Goal: Use online tool/utility: Utilize a website feature to perform a specific function

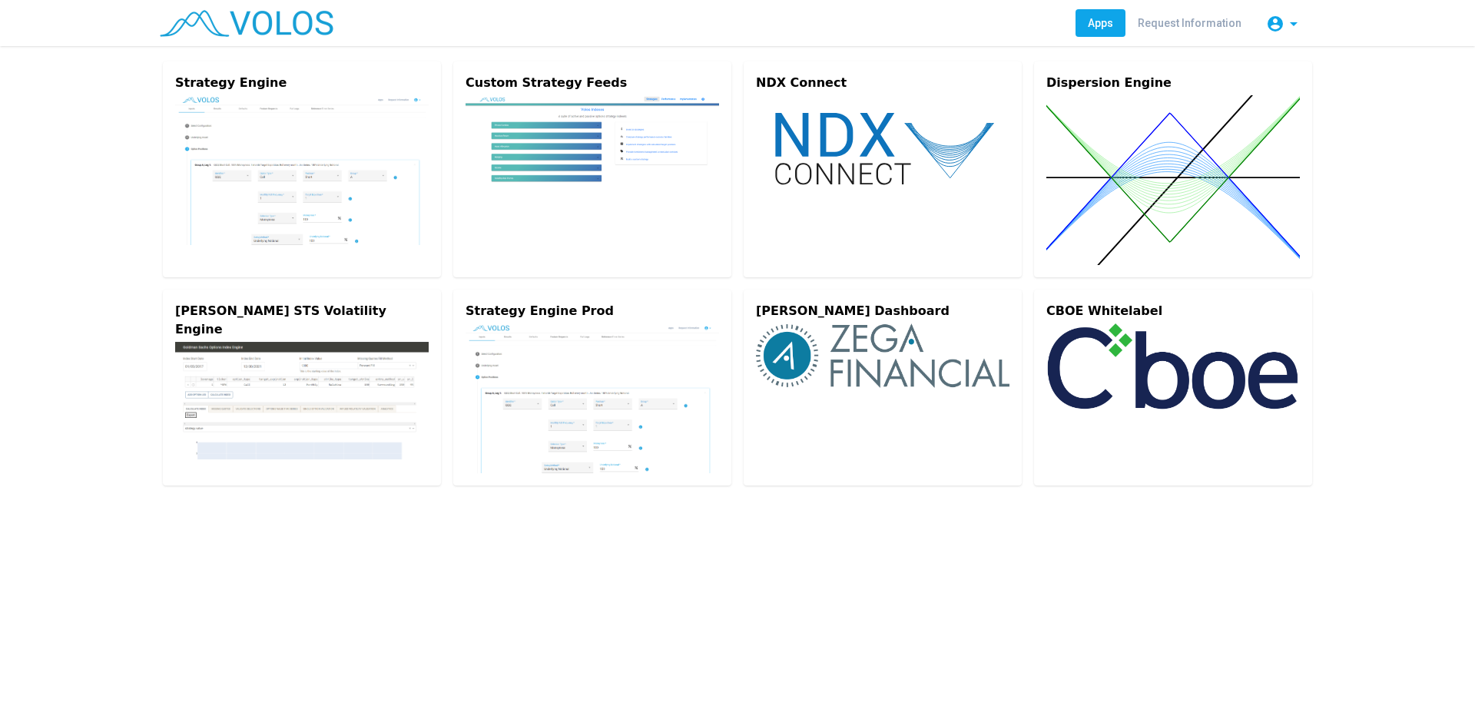
click at [372, 224] on img at bounding box center [302, 170] width 254 height 150
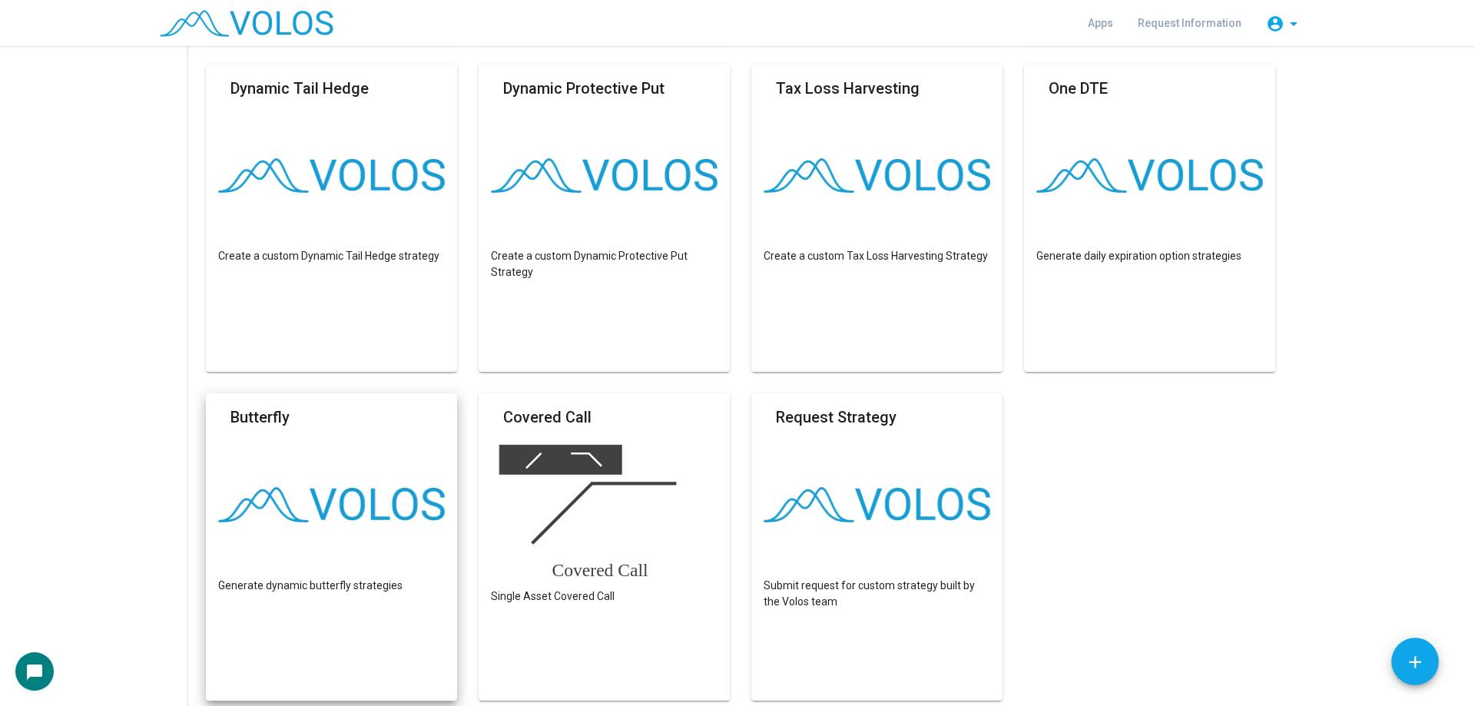
scroll to position [736, 0]
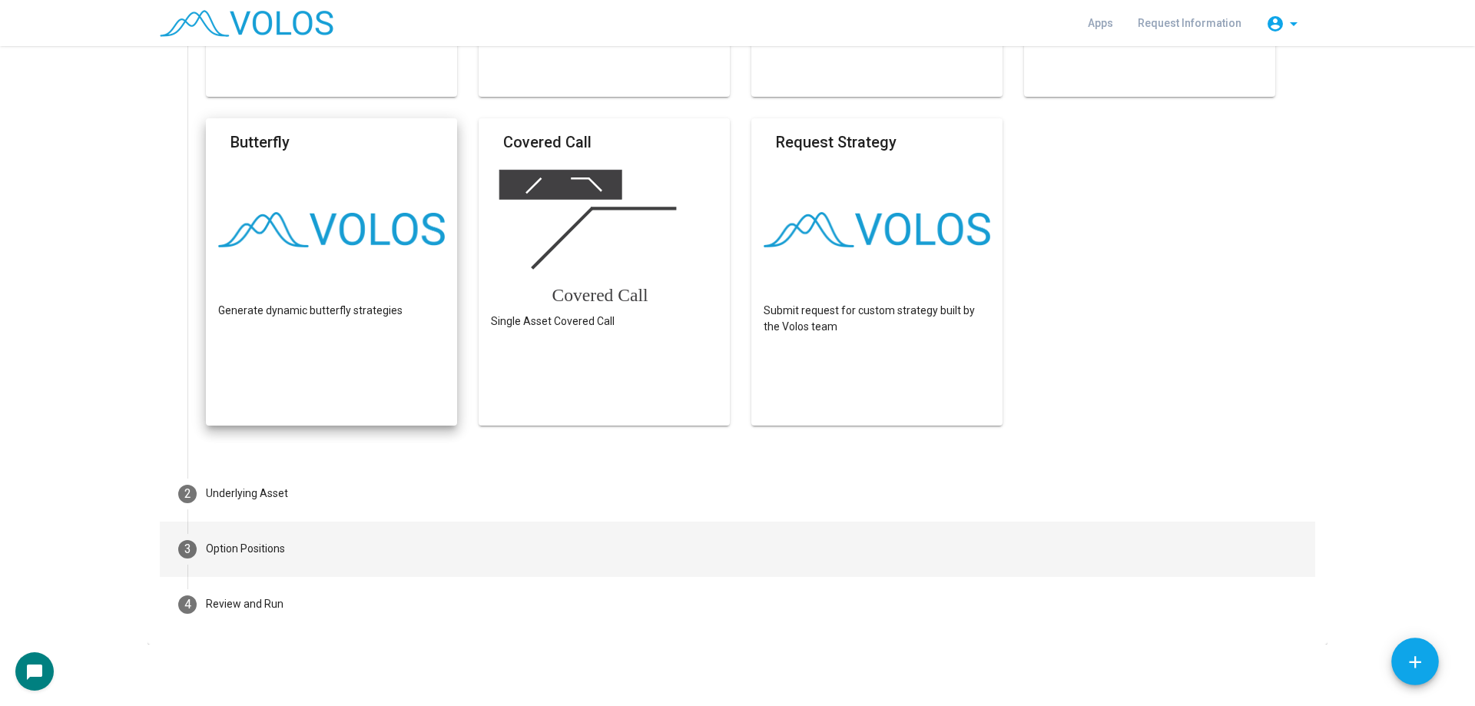
click at [321, 544] on mat-step-header "3 Option Positions" at bounding box center [738, 549] width 1156 height 55
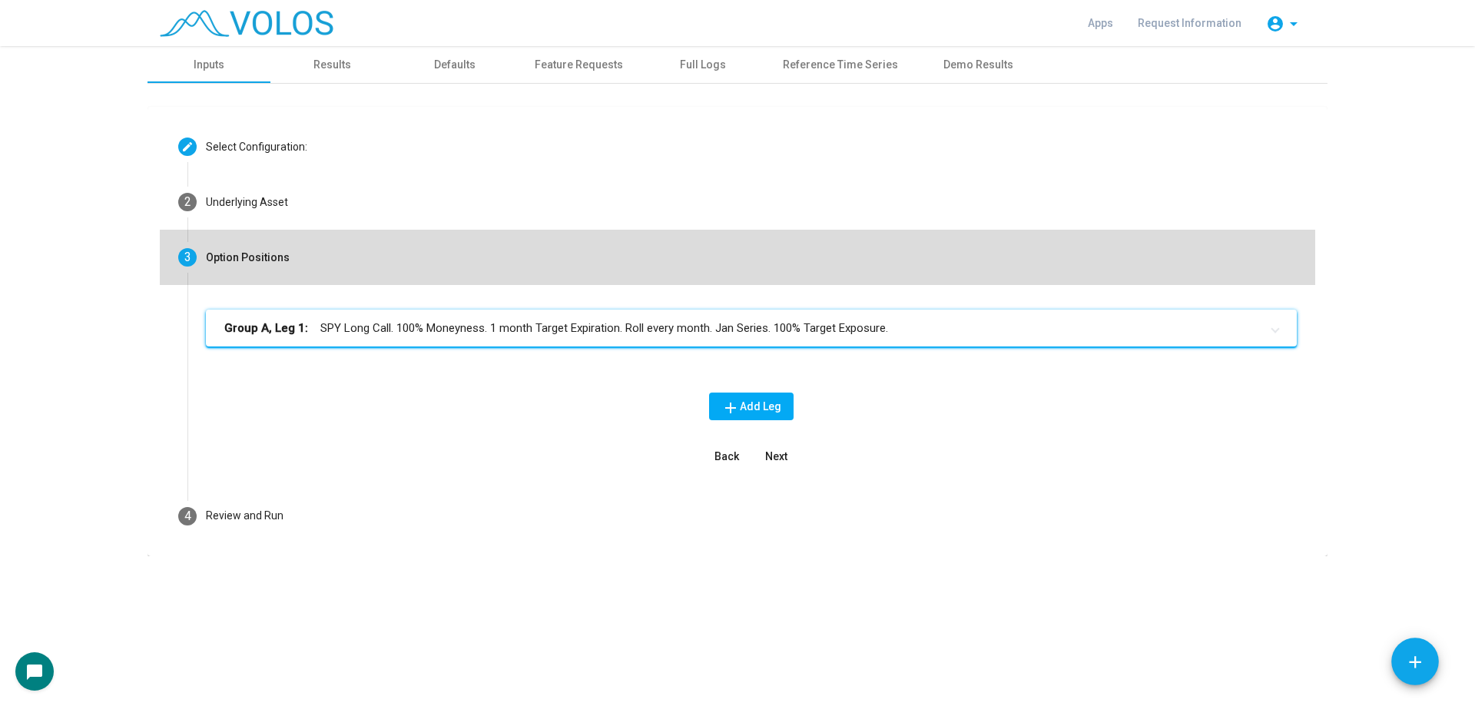
scroll to position [0, 0]
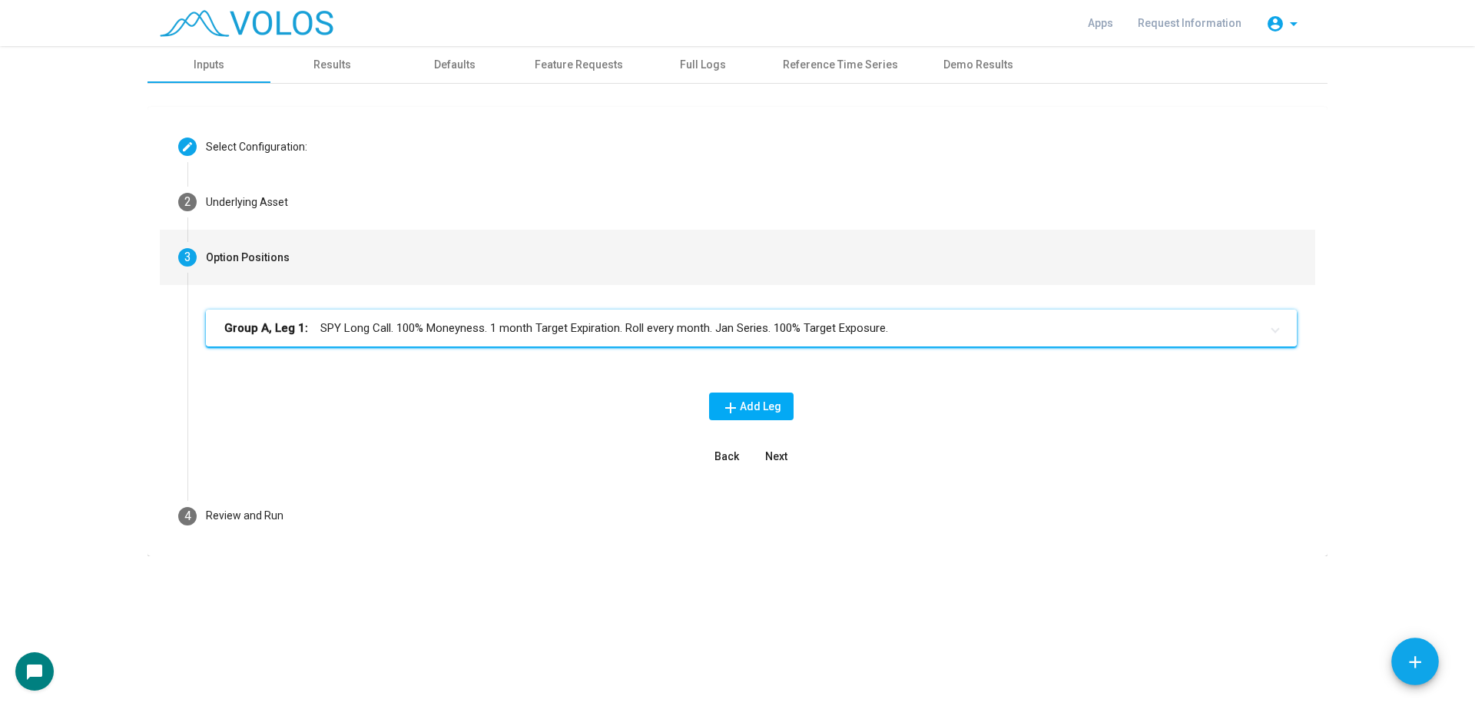
click at [518, 328] on mat-panel-title "Group A, Leg 1: SPY Long Call. 100% Moneyness. 1 month Target Expiration. Roll …" at bounding box center [742, 329] width 1036 height 18
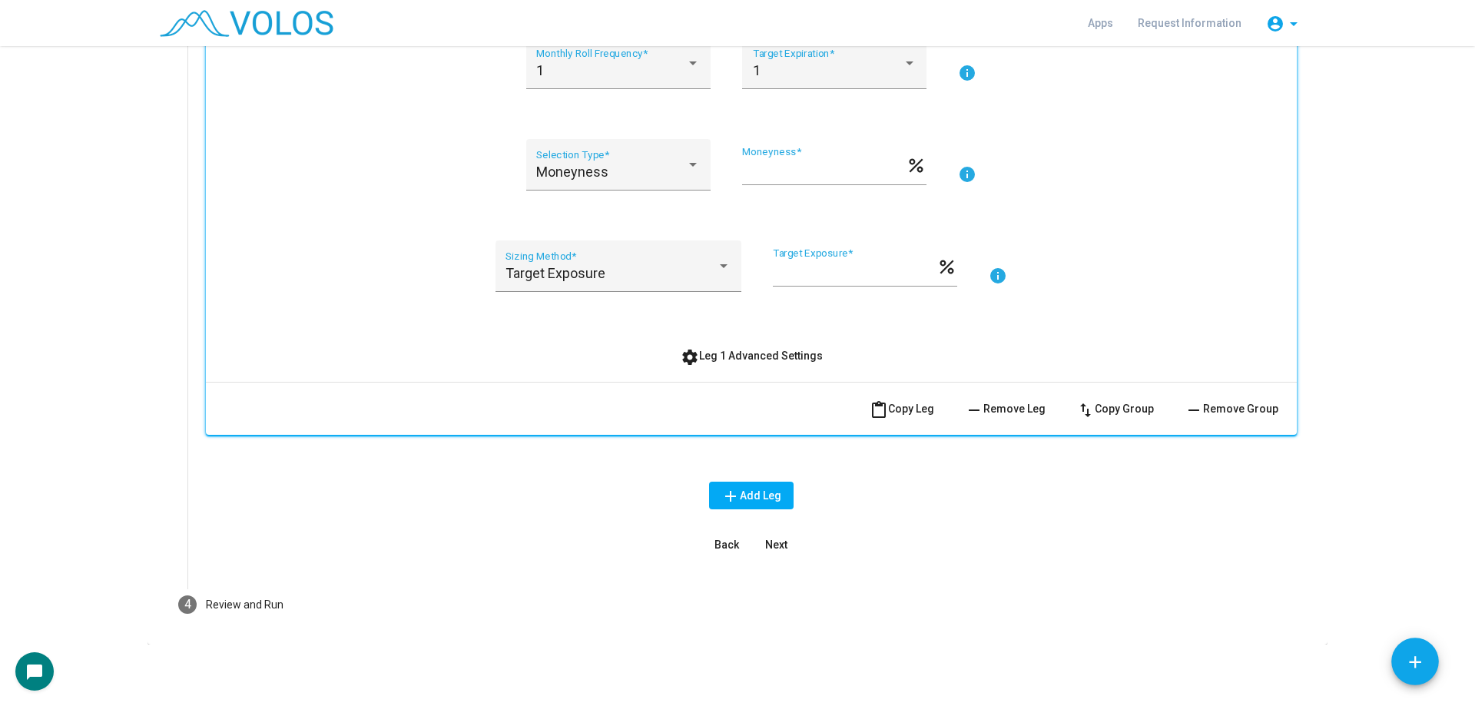
click at [698, 348] on button "settings Leg 1 Advanced Settings" at bounding box center [752, 356] width 167 height 28
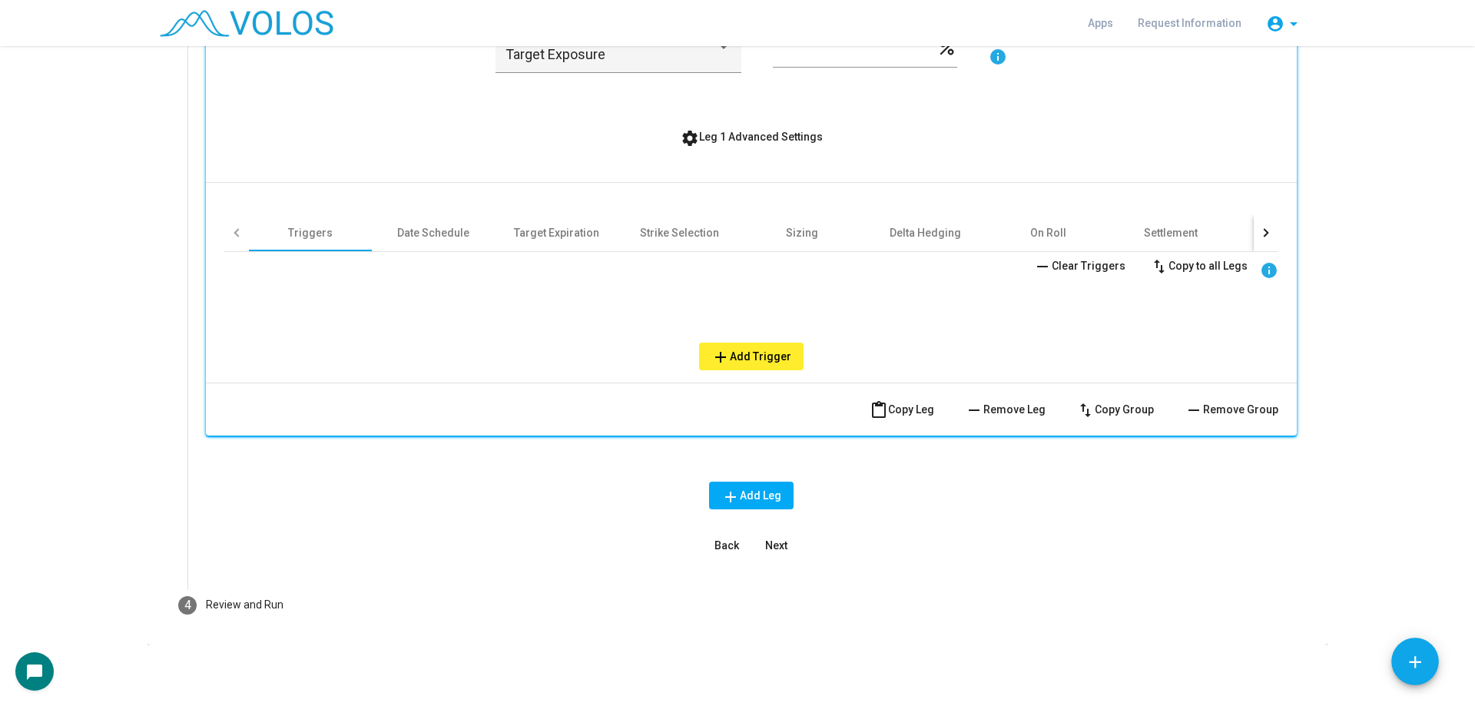
scroll to position [642, 0]
click at [669, 237] on div "Strike Selection" at bounding box center [679, 231] width 79 height 15
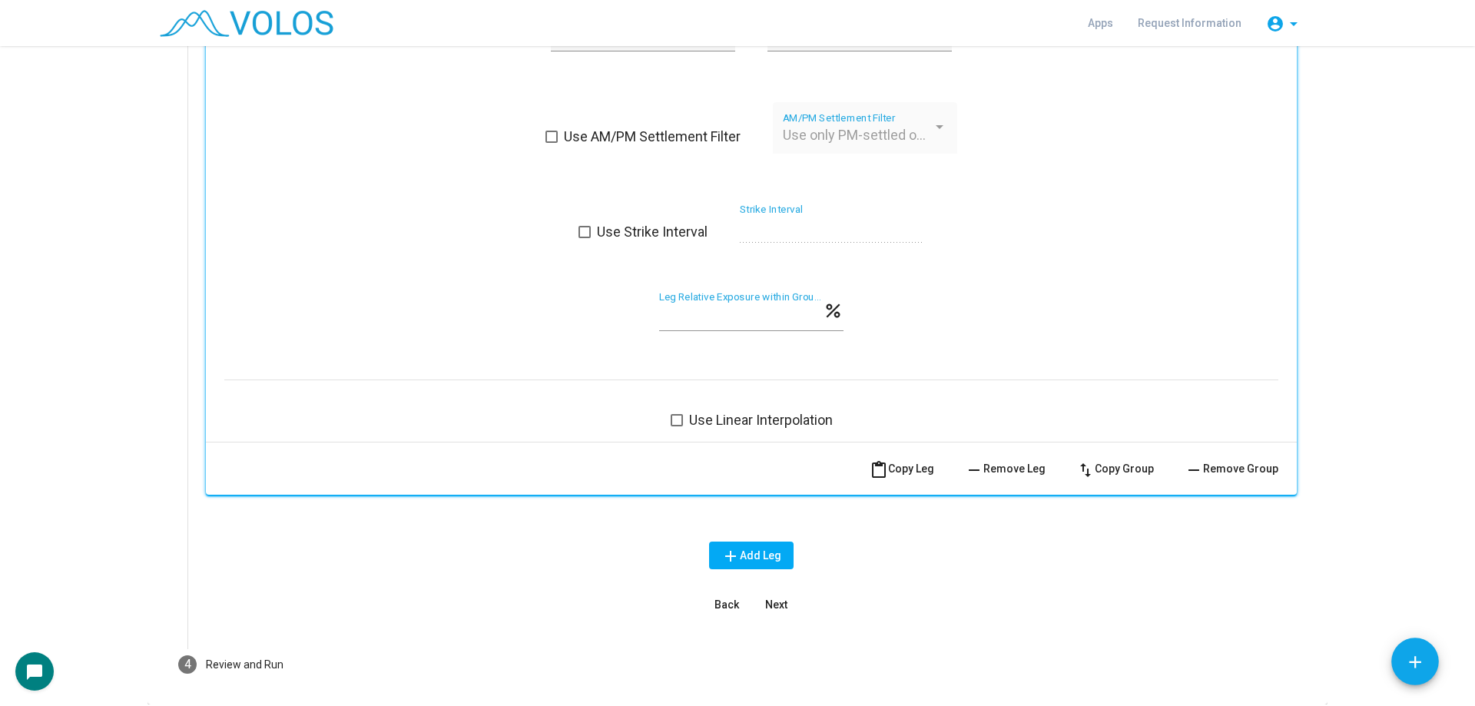
scroll to position [1249, 0]
